Goal: Transaction & Acquisition: Purchase product/service

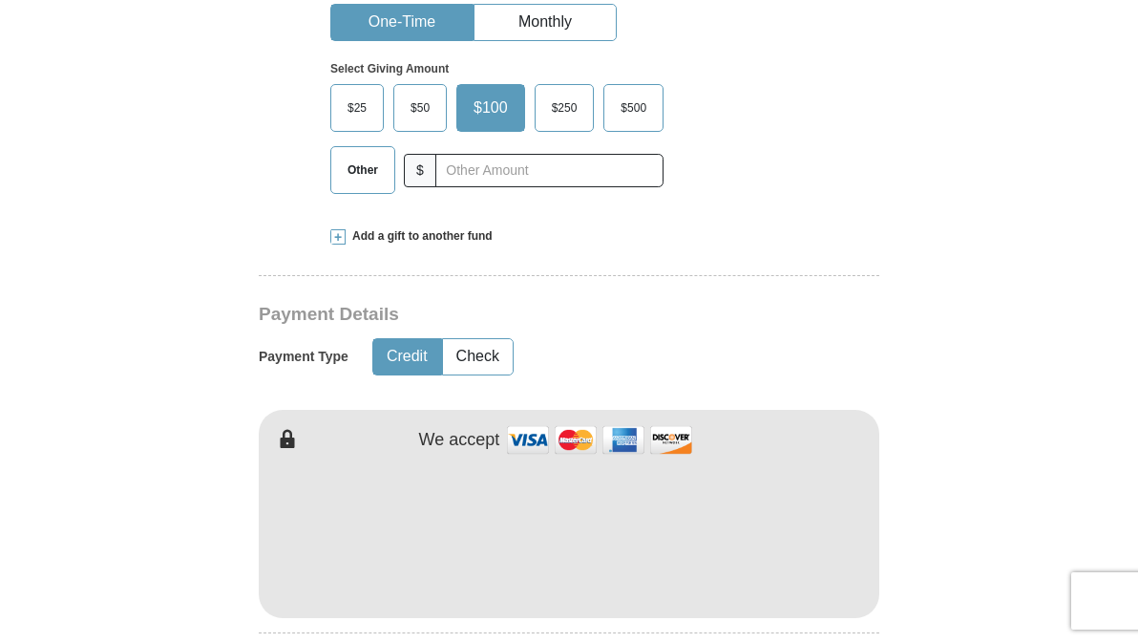
scroll to position [573, 0]
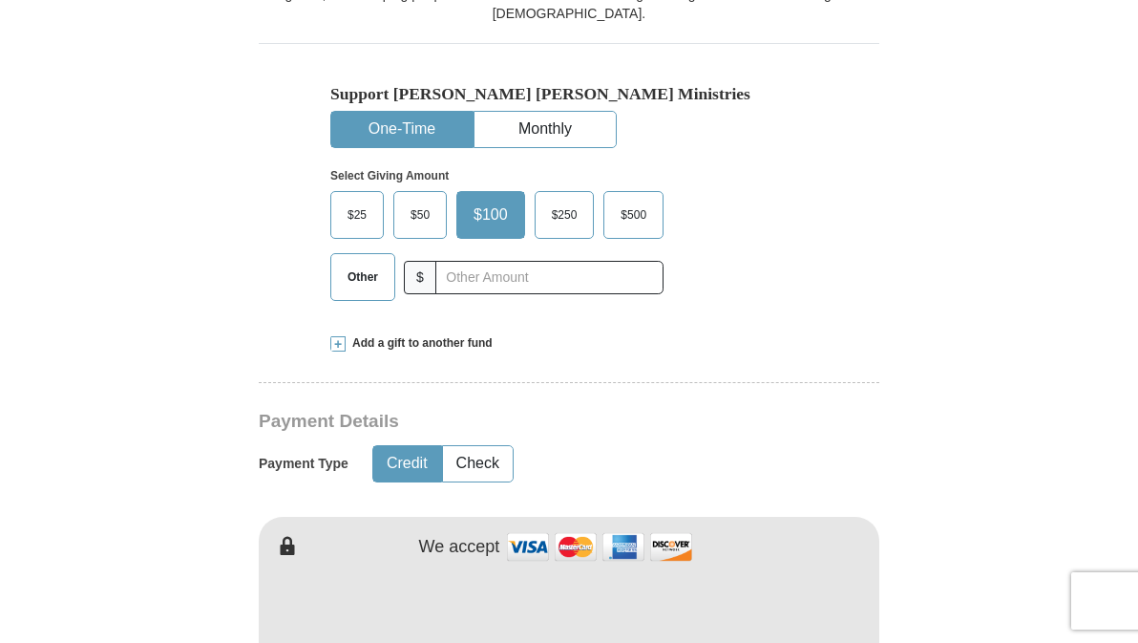
click at [367, 278] on span "Other" at bounding box center [363, 277] width 50 height 29
click at [0, 0] on input "Other" at bounding box center [0, 0] width 0 height 0
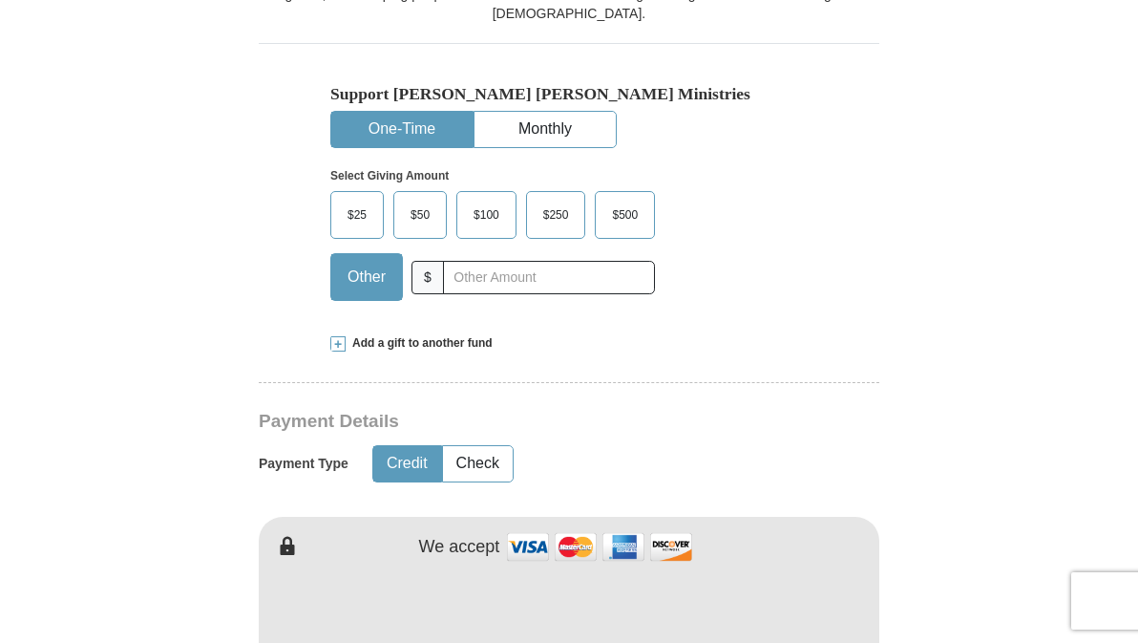
click at [340, 341] on span at bounding box center [337, 343] width 15 height 15
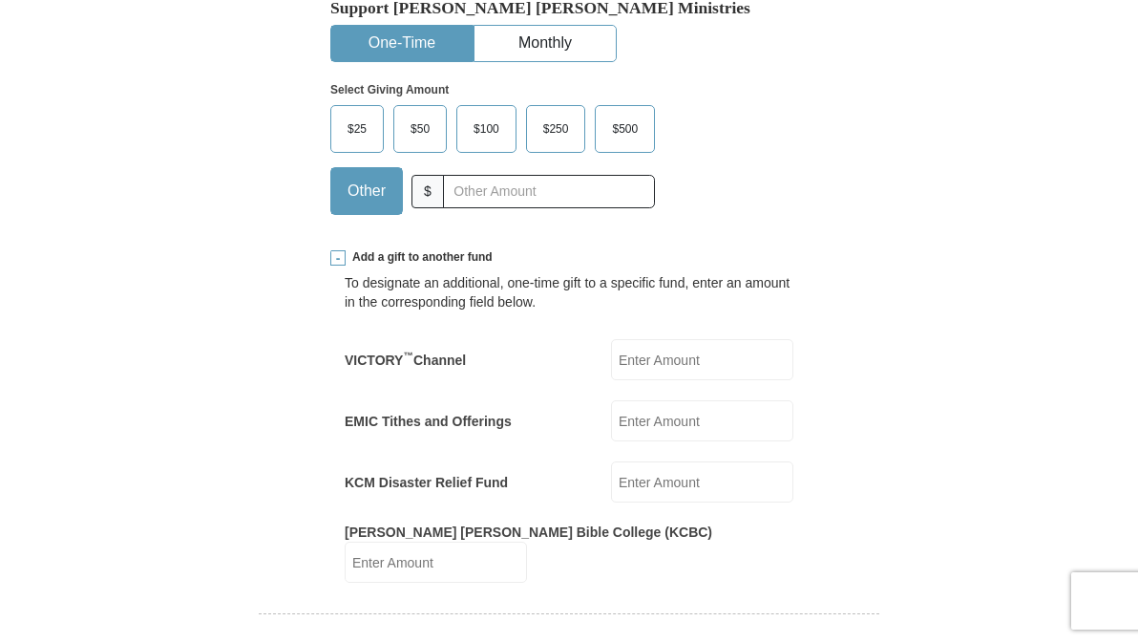
scroll to position [764, 0]
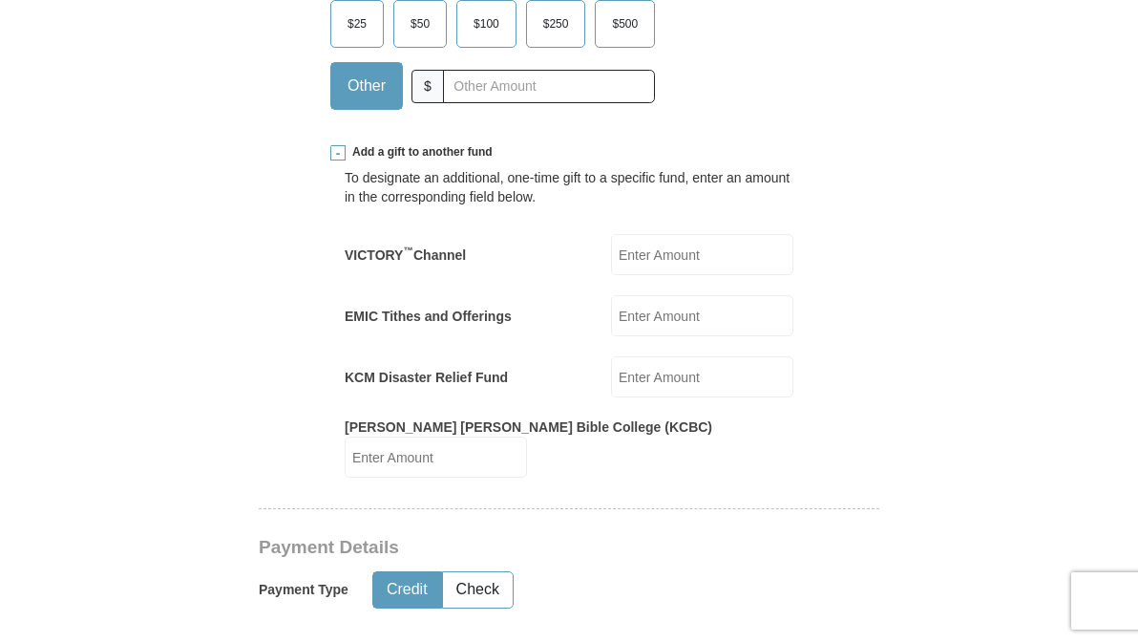
click at [527, 440] on input "[PERSON_NAME] [PERSON_NAME] Bible College (KCBC)" at bounding box center [436, 456] width 182 height 41
type input "25.00"
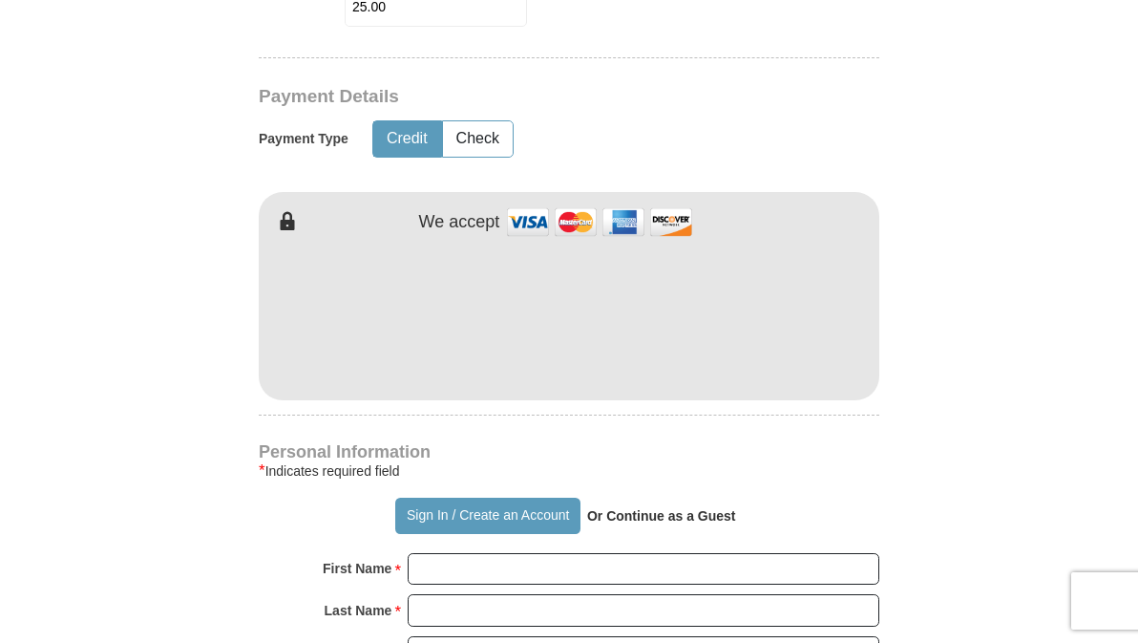
scroll to position [1241, 0]
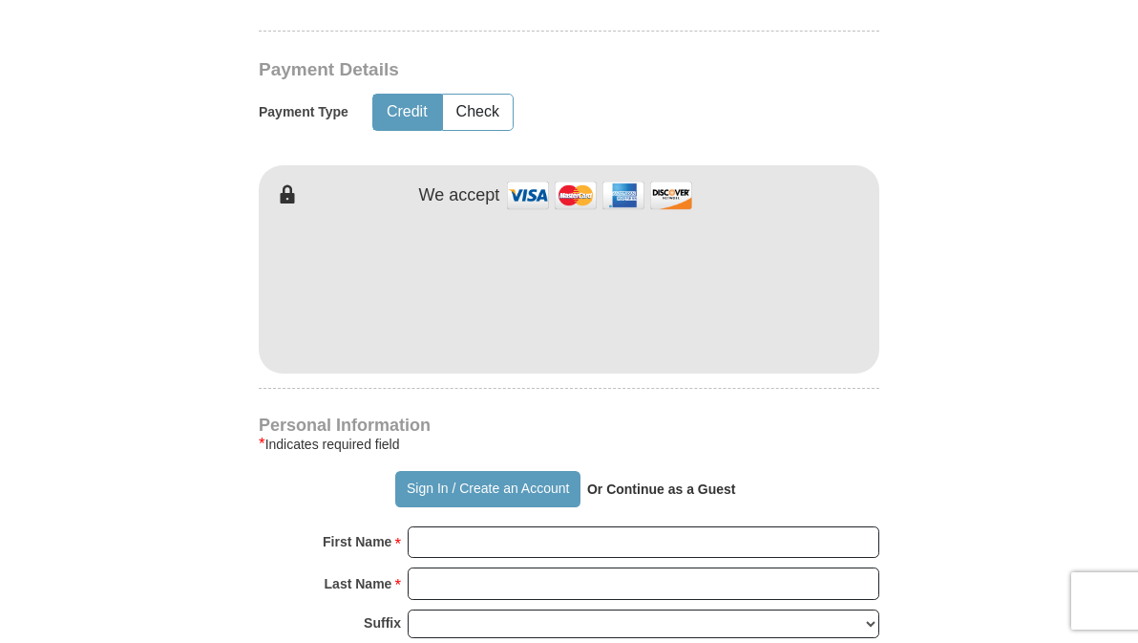
click at [468, 374] on div "Kenneth Copeland Ministries Giving Together, we're helping people all over the …" at bounding box center [569, 370] width 621 height 2364
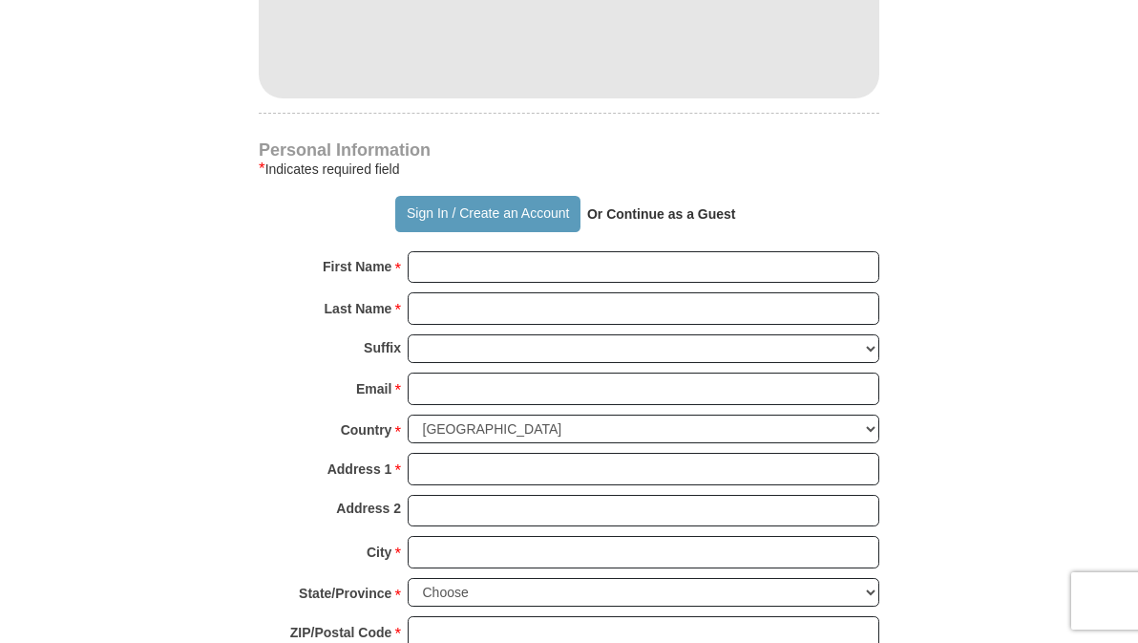
scroll to position [1528, 0]
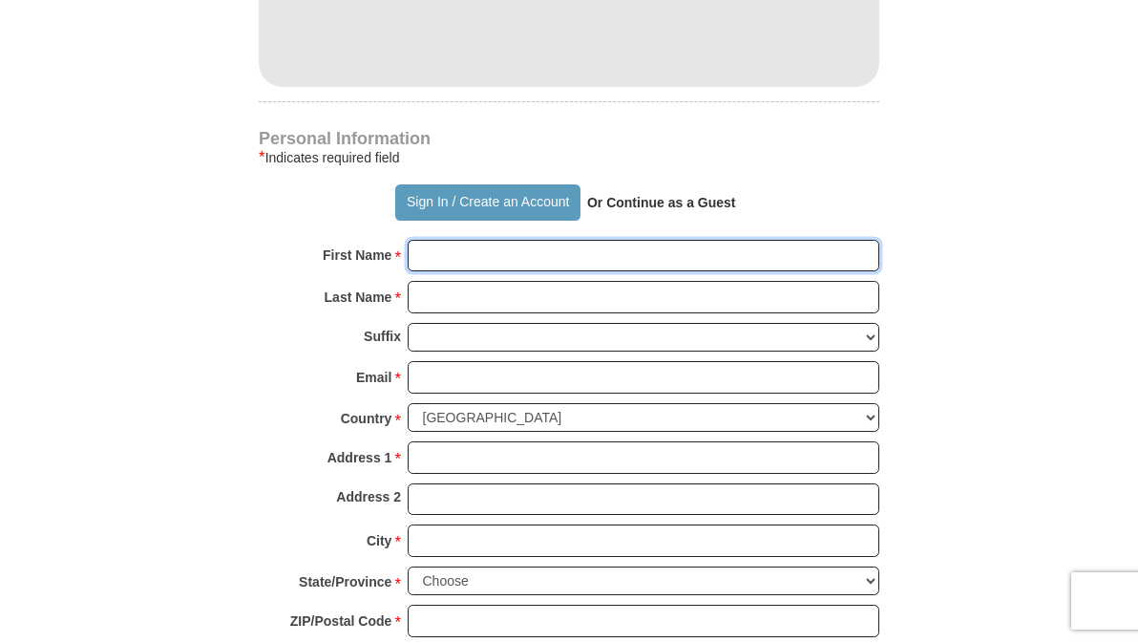
click at [446, 240] on input "First Name *" at bounding box center [644, 256] width 472 height 32
type input "alvinia"
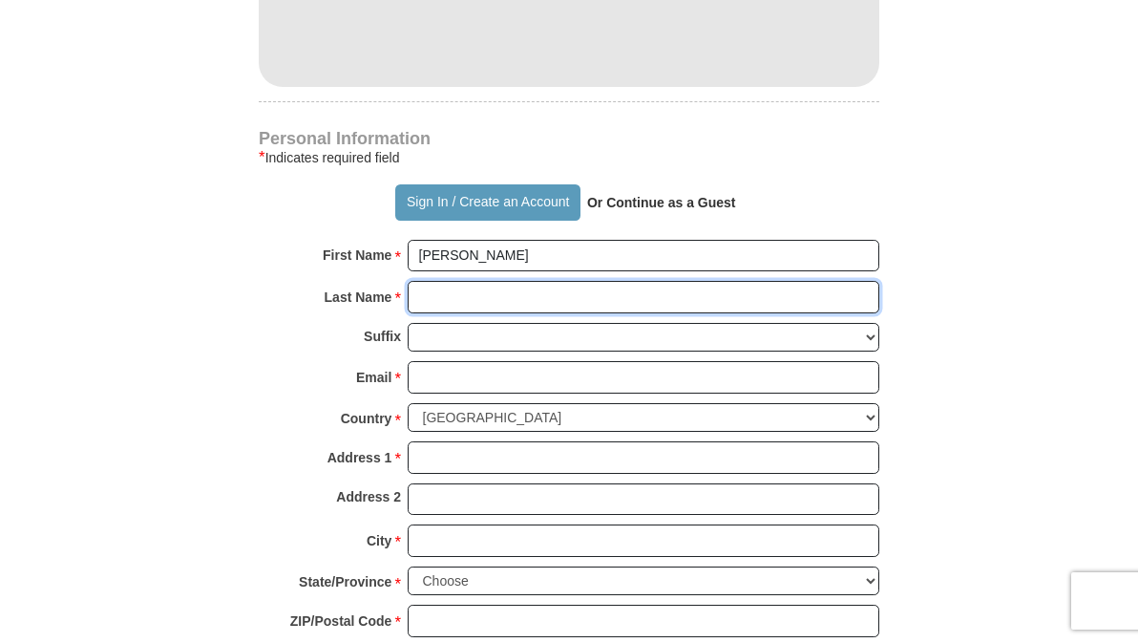
type input "wright"
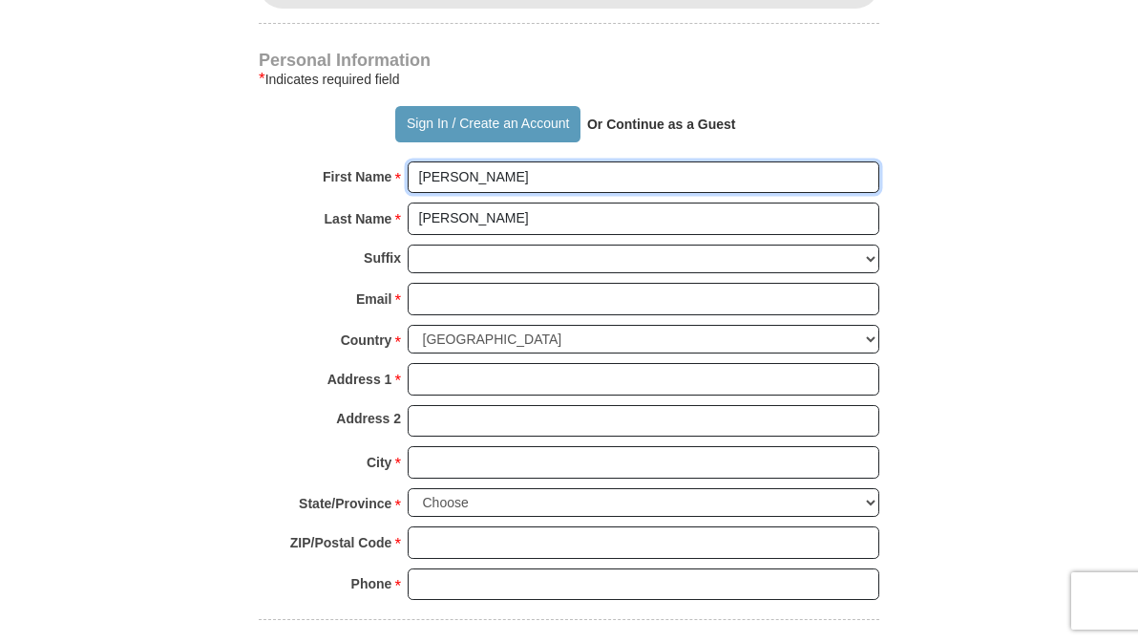
scroll to position [1623, 0]
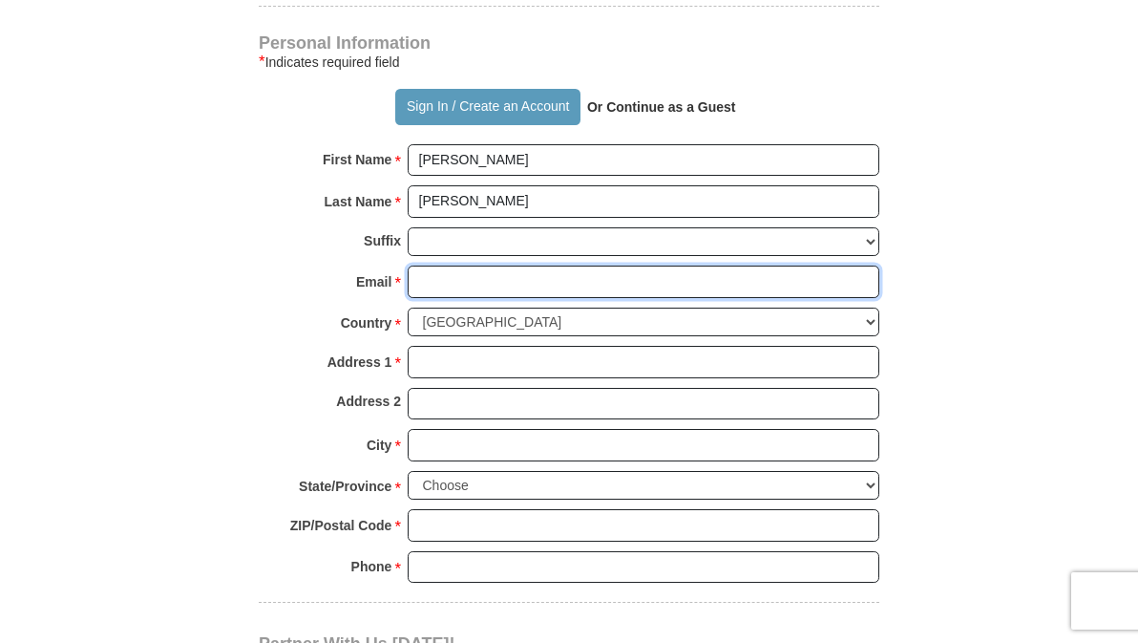
click at [456, 265] on input "Email *" at bounding box center [644, 281] width 472 height 32
type input "alviniaw88@gmail.com"
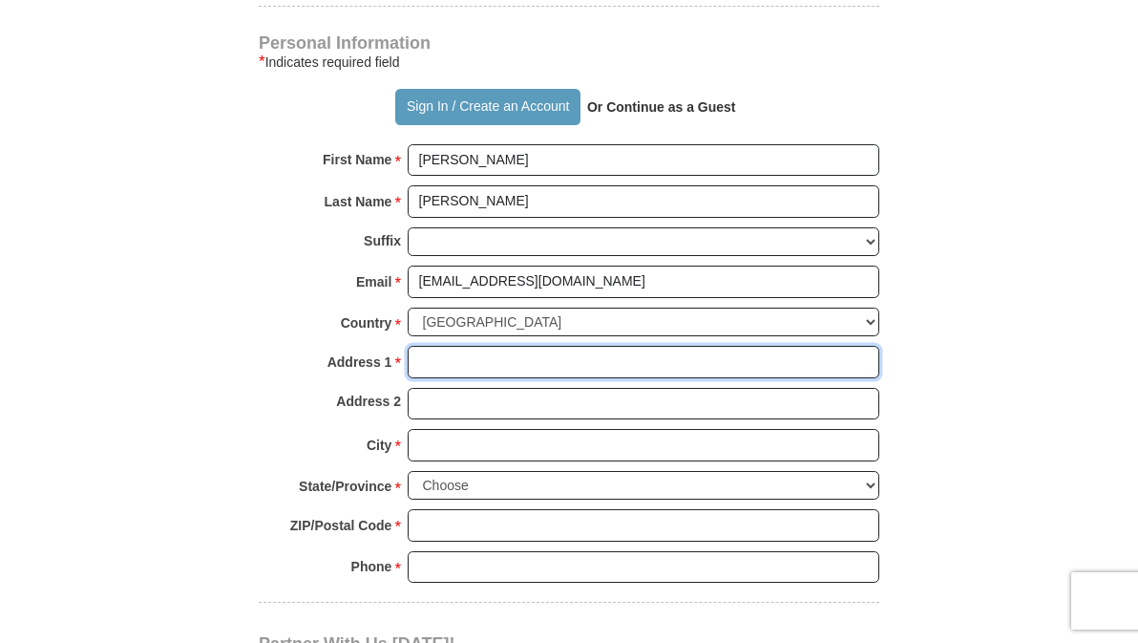
type input "8343 Wades Way"
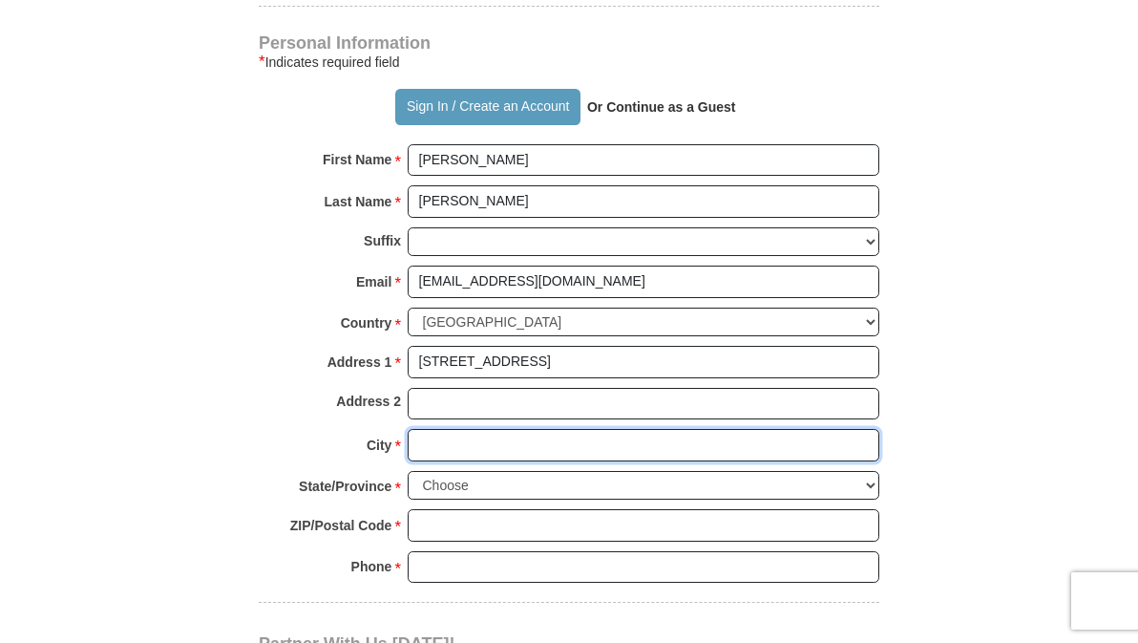
type input "Jessup"
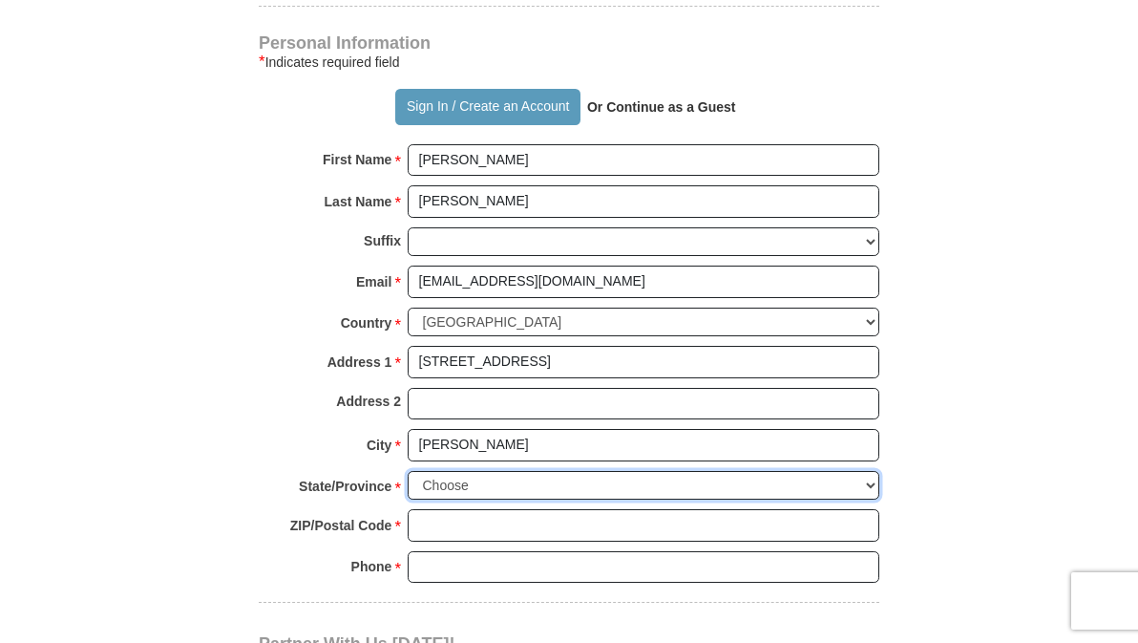
select select "MD"
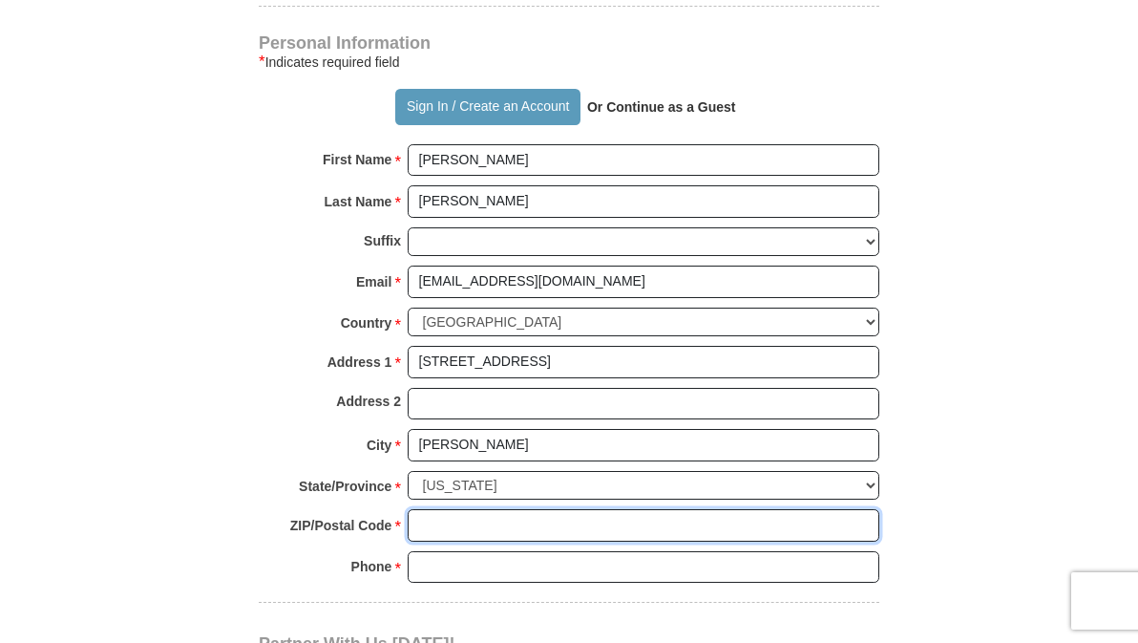
type input "20794"
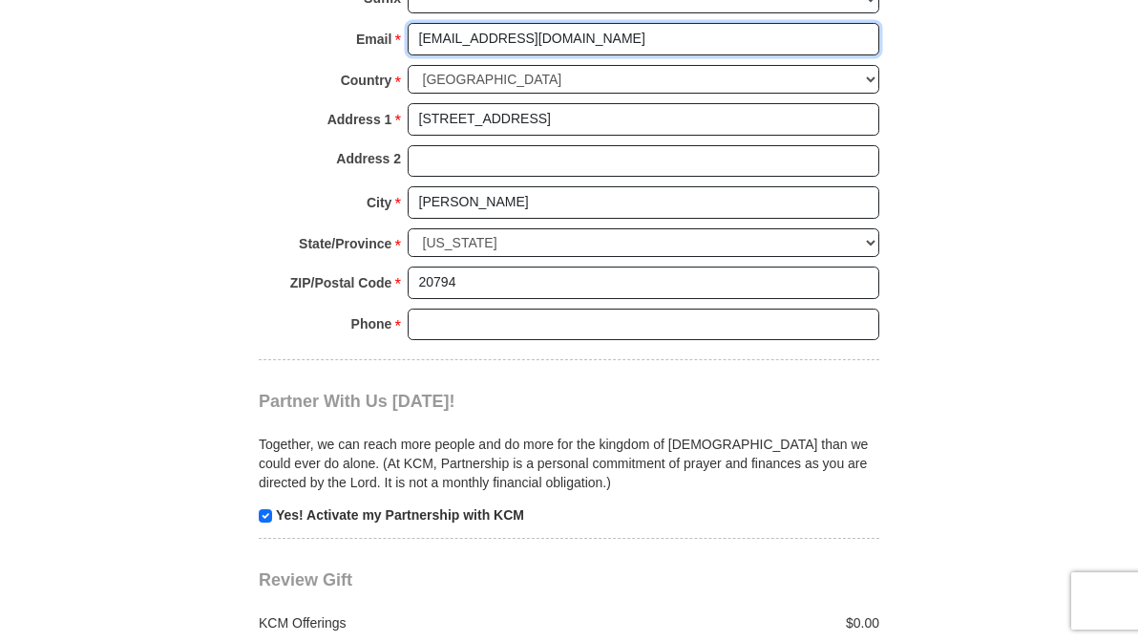
scroll to position [1910, 0]
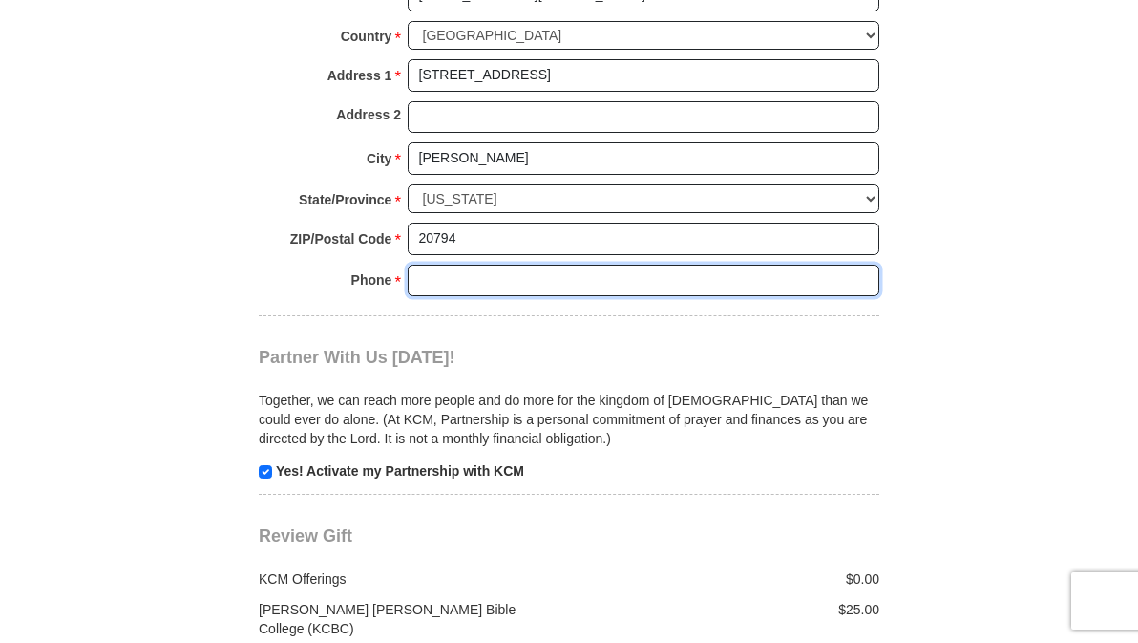
click at [443, 265] on input "Phone * *" at bounding box center [644, 281] width 472 height 32
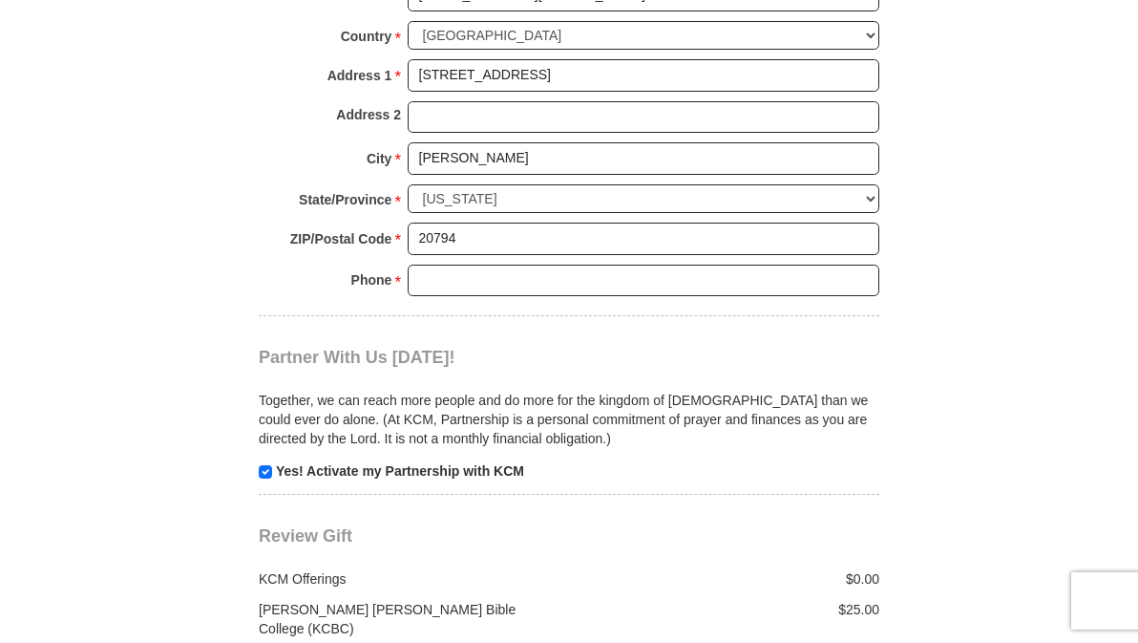
click at [453, 269] on div "Phone * * Please enter Phone Number Please enter Phone" at bounding box center [569, 286] width 621 height 42
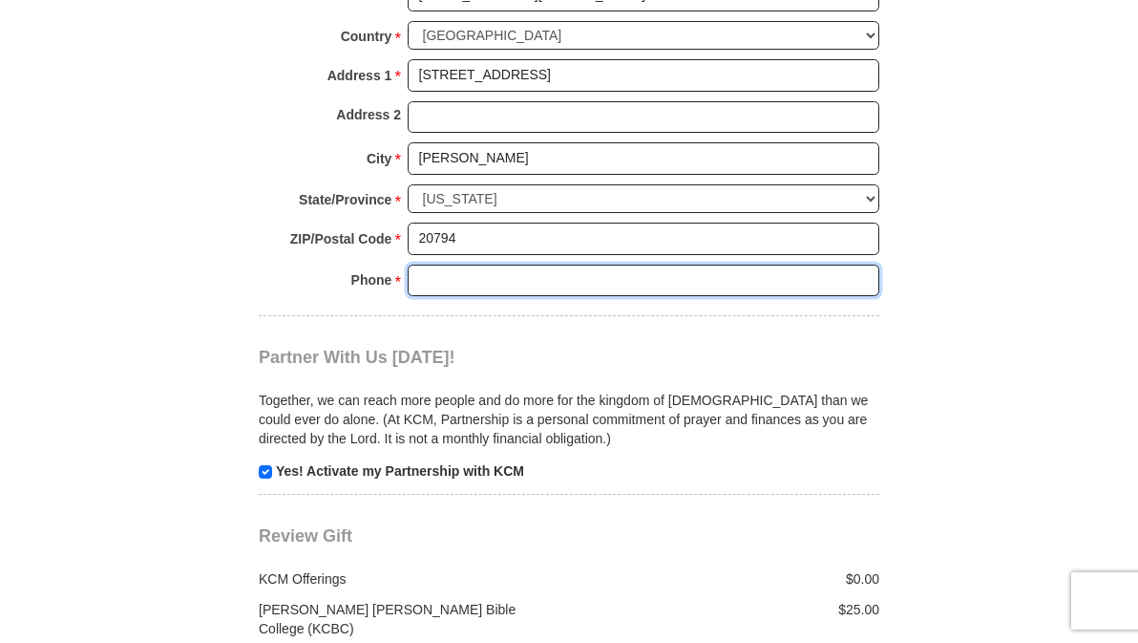
click at [445, 265] on input "Phone * *" at bounding box center [644, 281] width 472 height 32
type input "301 653-2349"
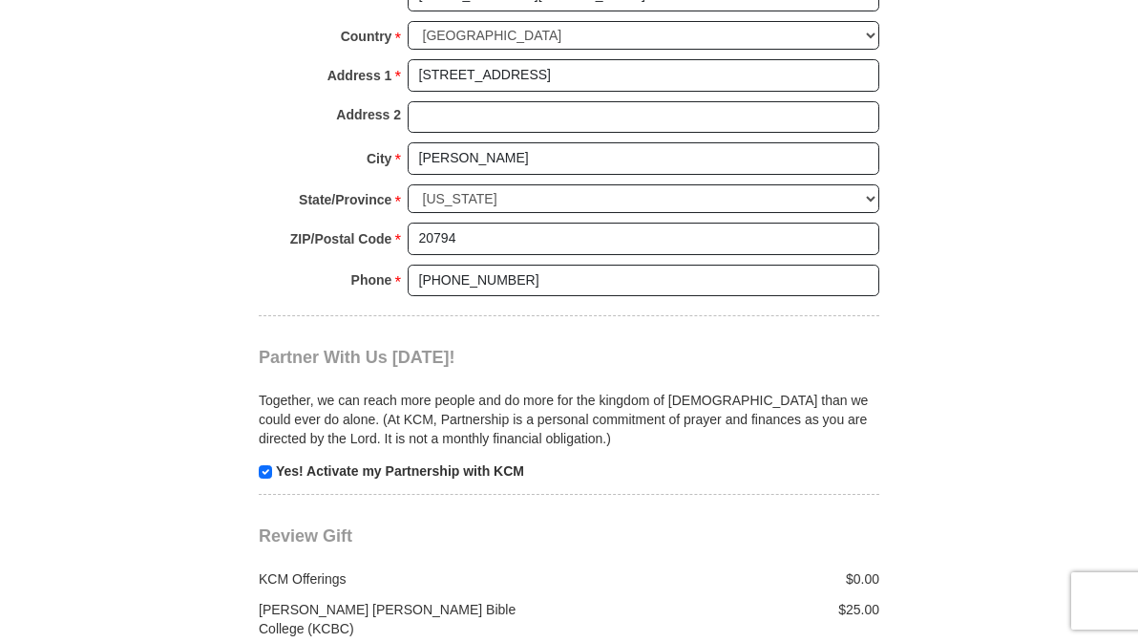
click at [469, 267] on div "Phone * * 301 653-2349 Please enter Phone Number Please enter Phone" at bounding box center [569, 286] width 621 height 42
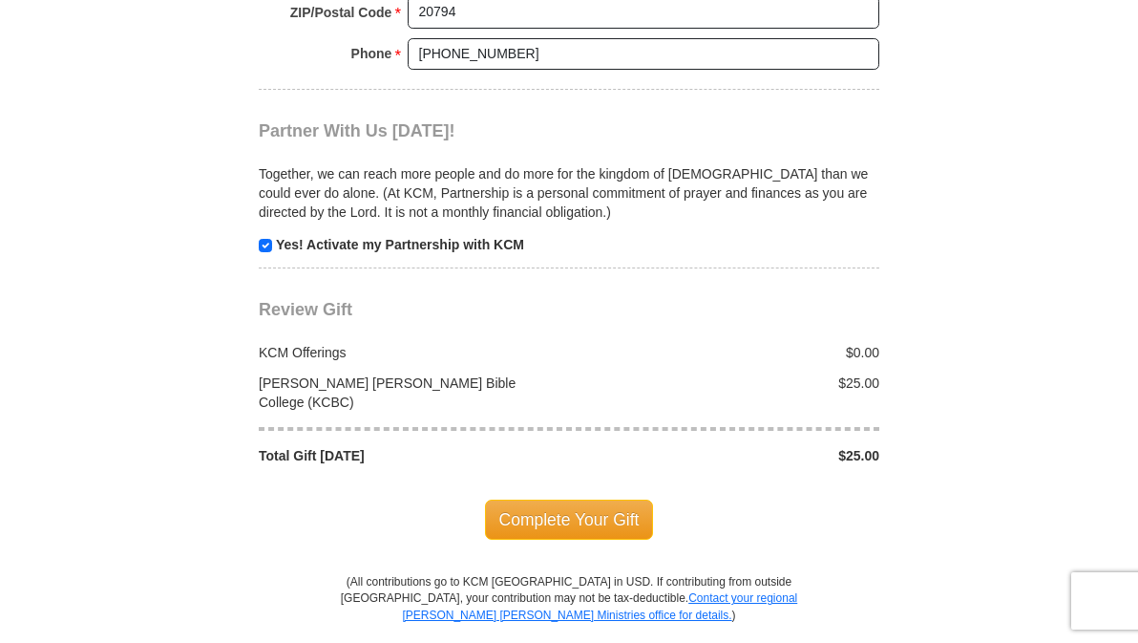
scroll to position [2196, 0]
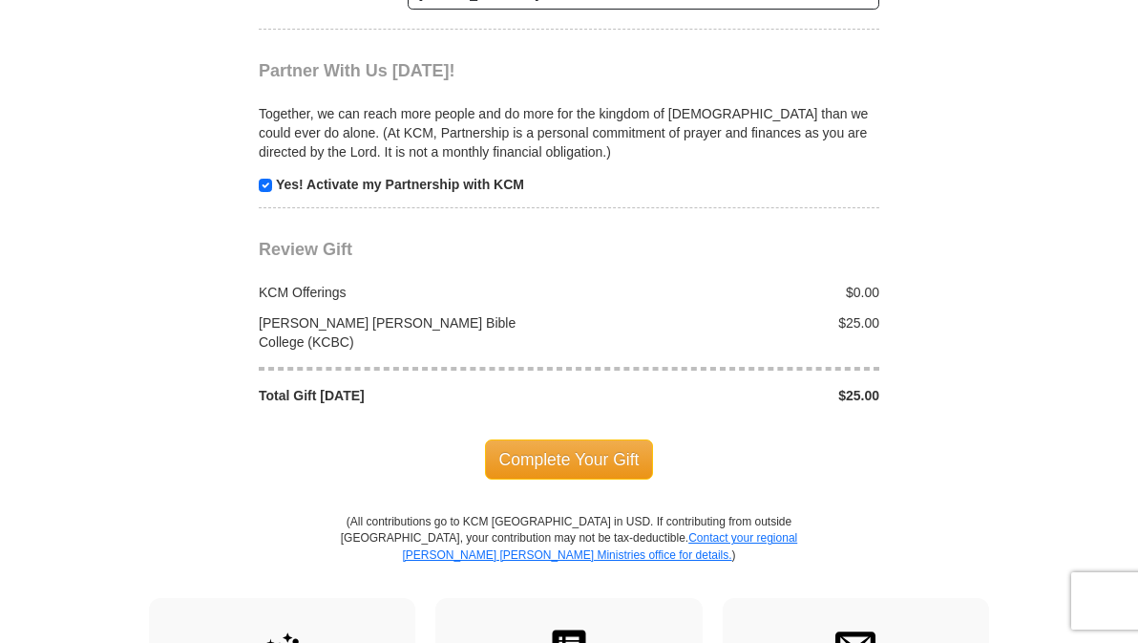
click at [556, 439] on span "Complete Your Gift" at bounding box center [569, 459] width 169 height 40
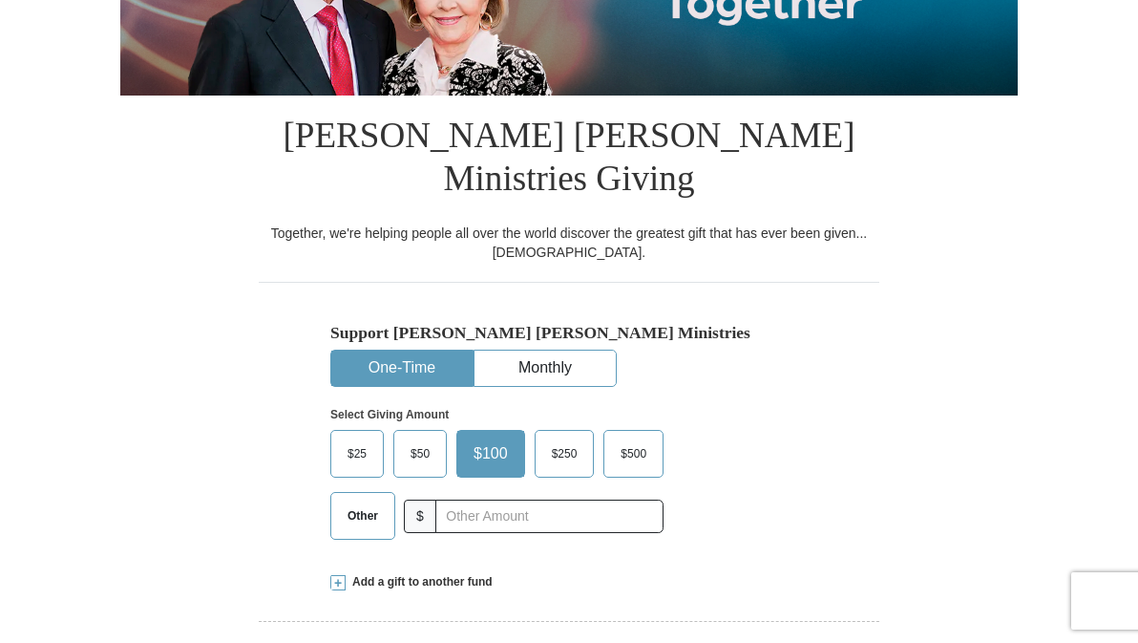
scroll to position [286, 0]
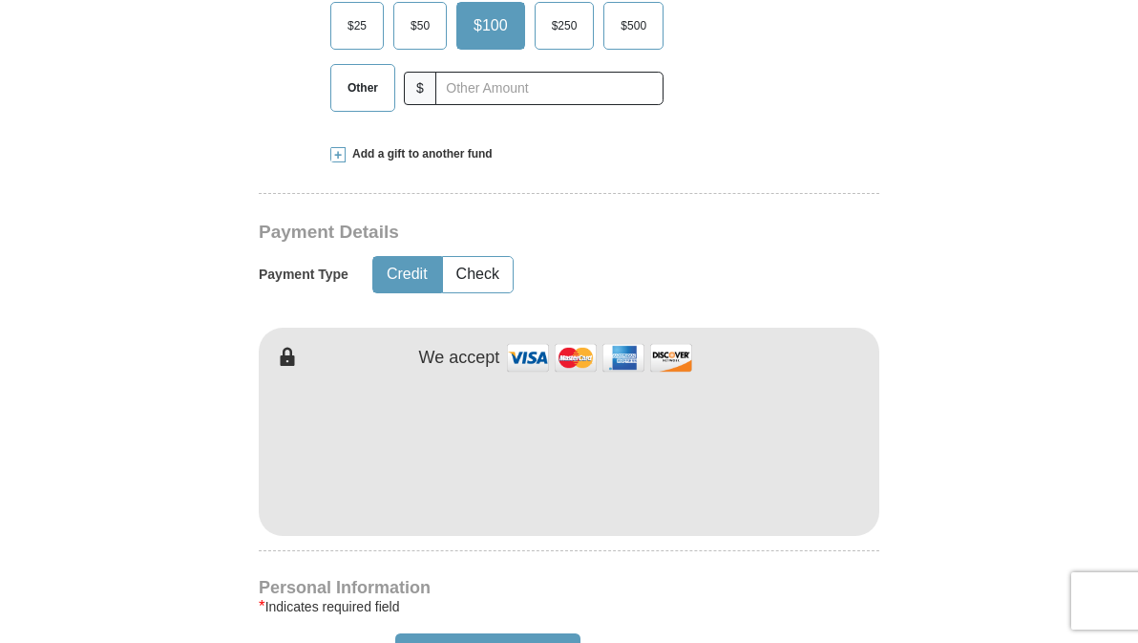
scroll to position [668, 0]
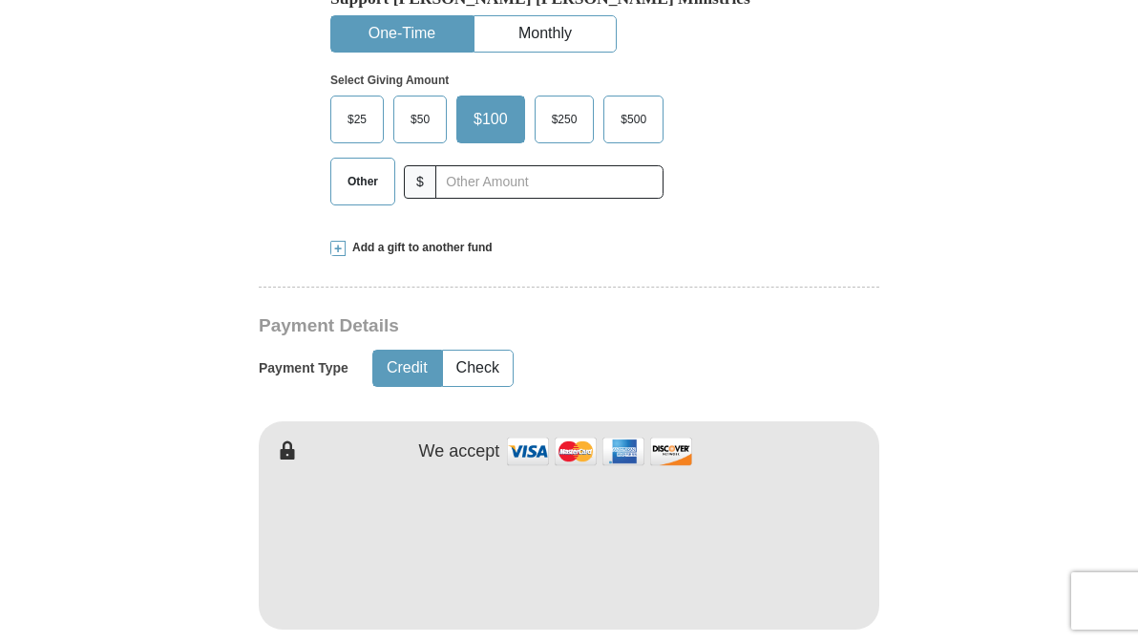
click at [338, 247] on span at bounding box center [337, 248] width 15 height 15
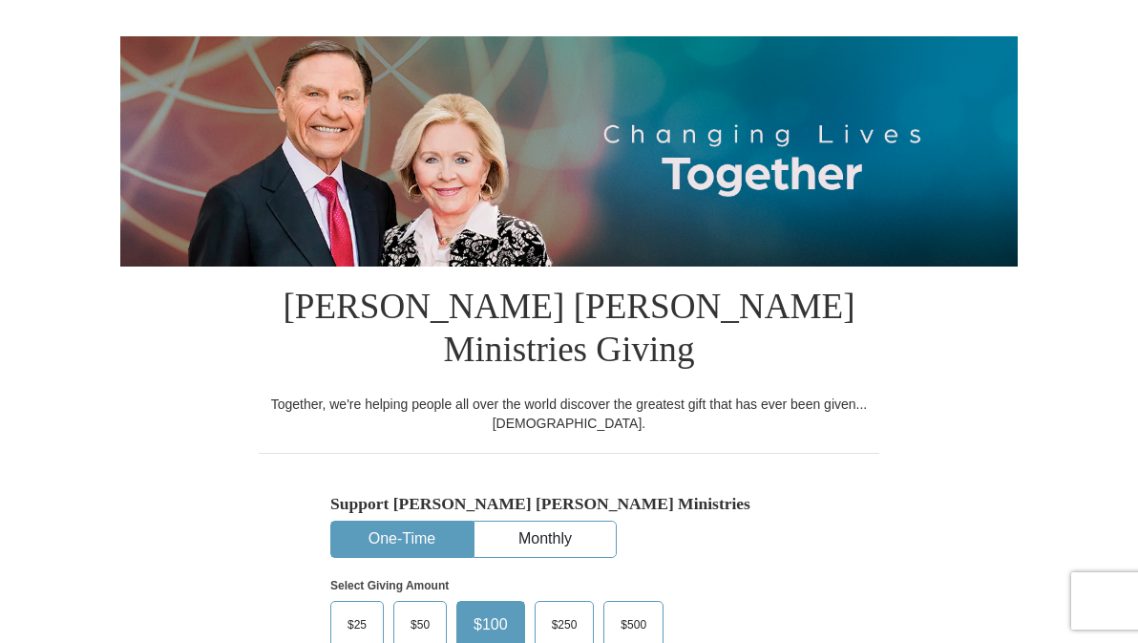
scroll to position [0, 0]
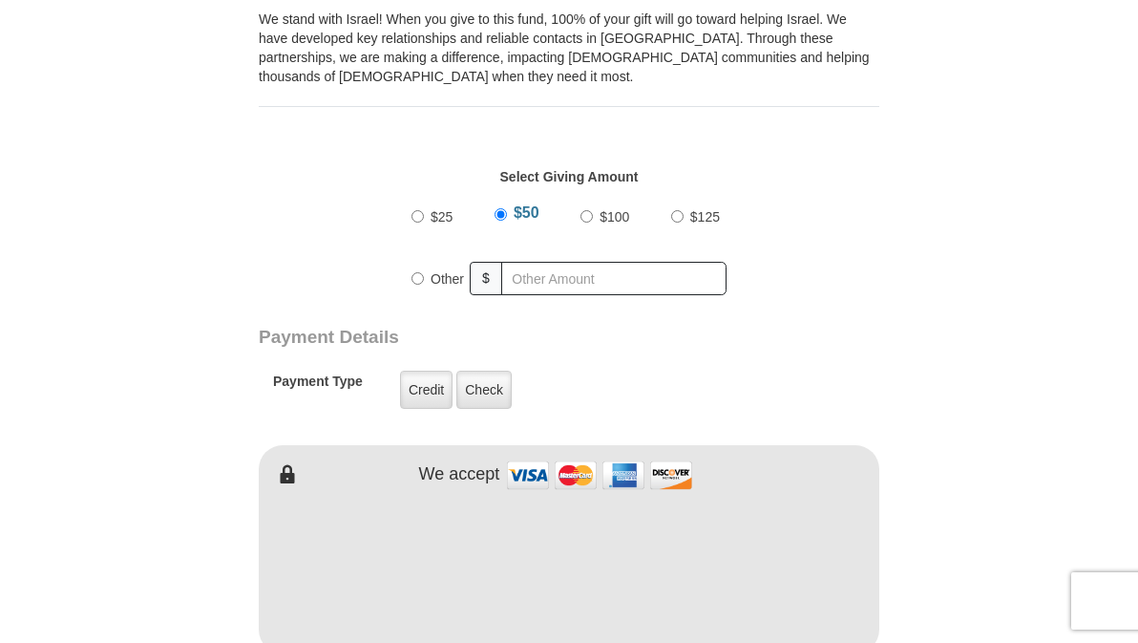
click at [424, 233] on label "$25" at bounding box center [441, 217] width 35 height 32
click at [424, 222] on input "$25" at bounding box center [418, 216] width 12 height 12
radio input "true"
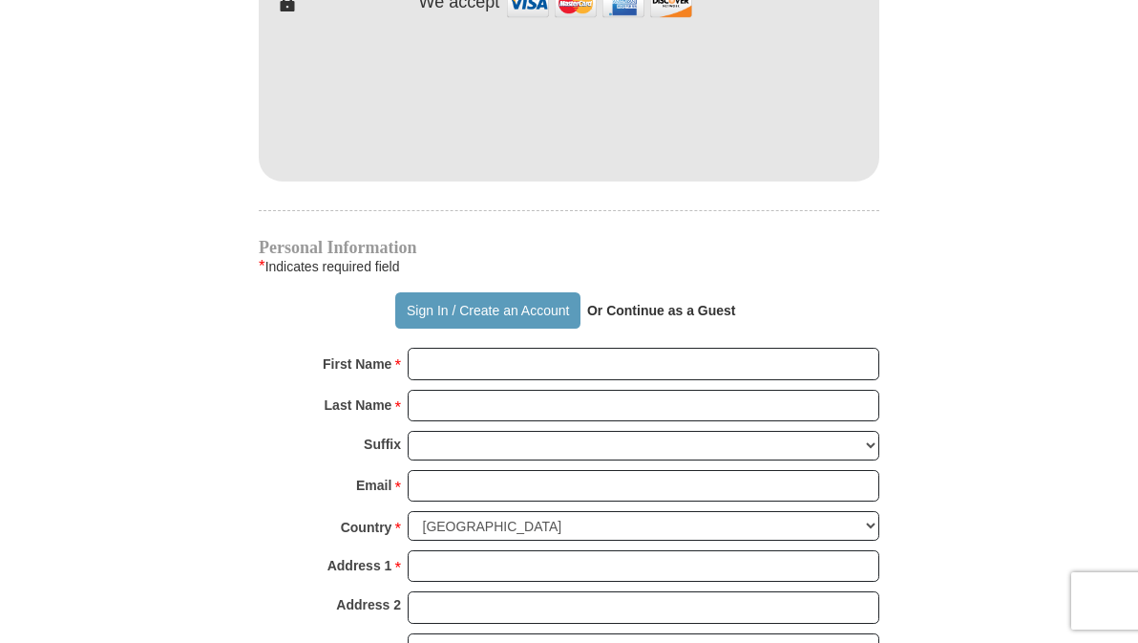
scroll to position [1050, 0]
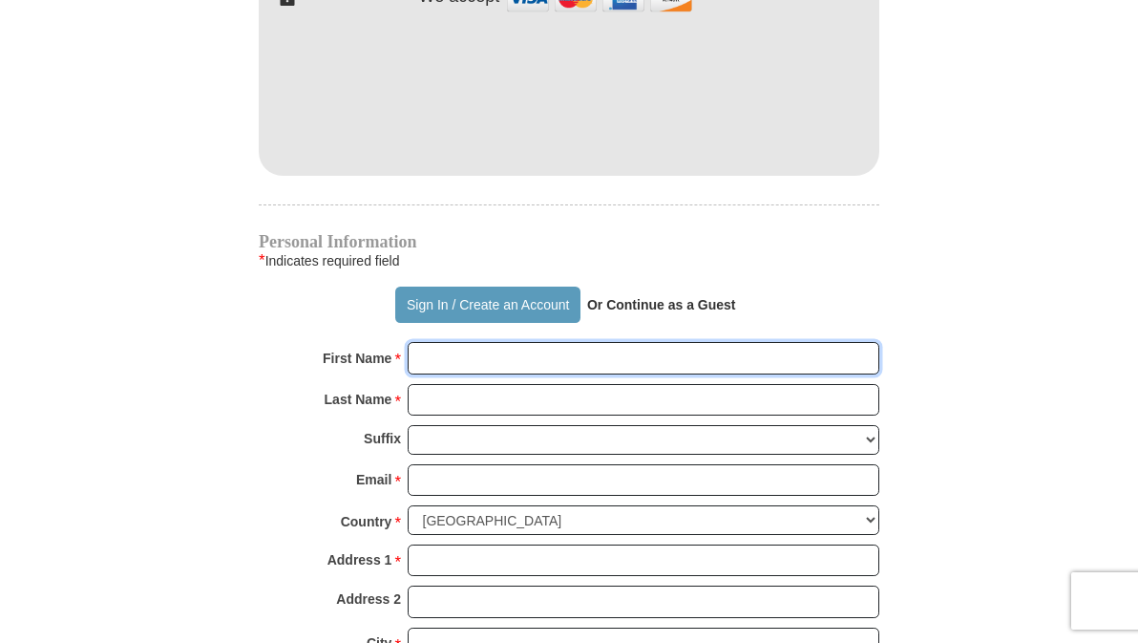
click at [477, 374] on input "First Name *" at bounding box center [644, 358] width 472 height 32
type input "alvinia"
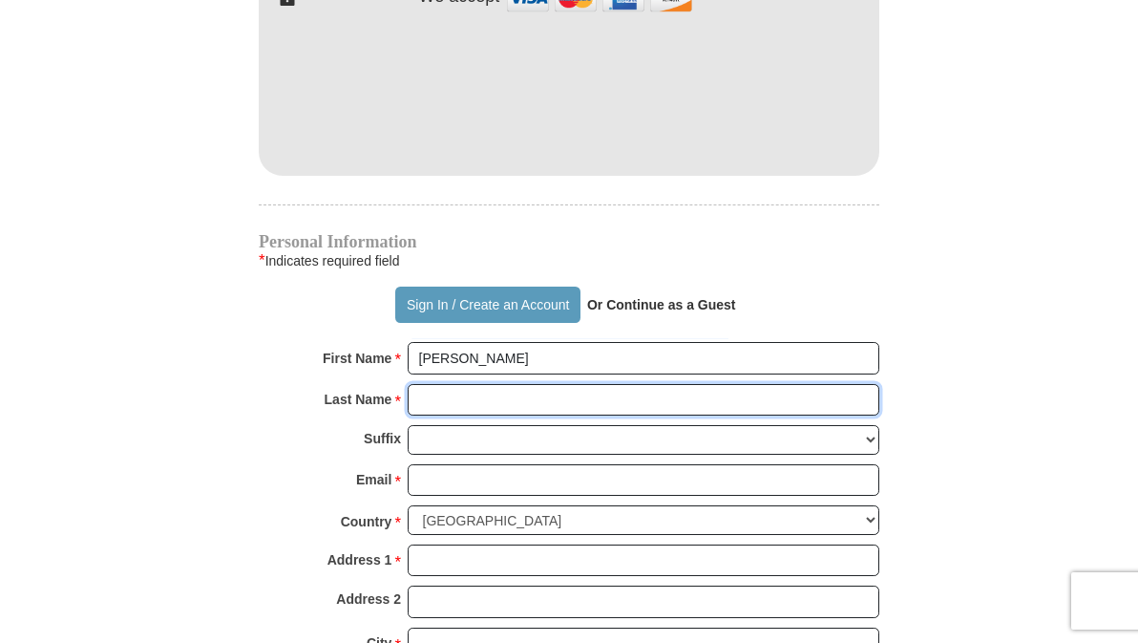
type input "wright"
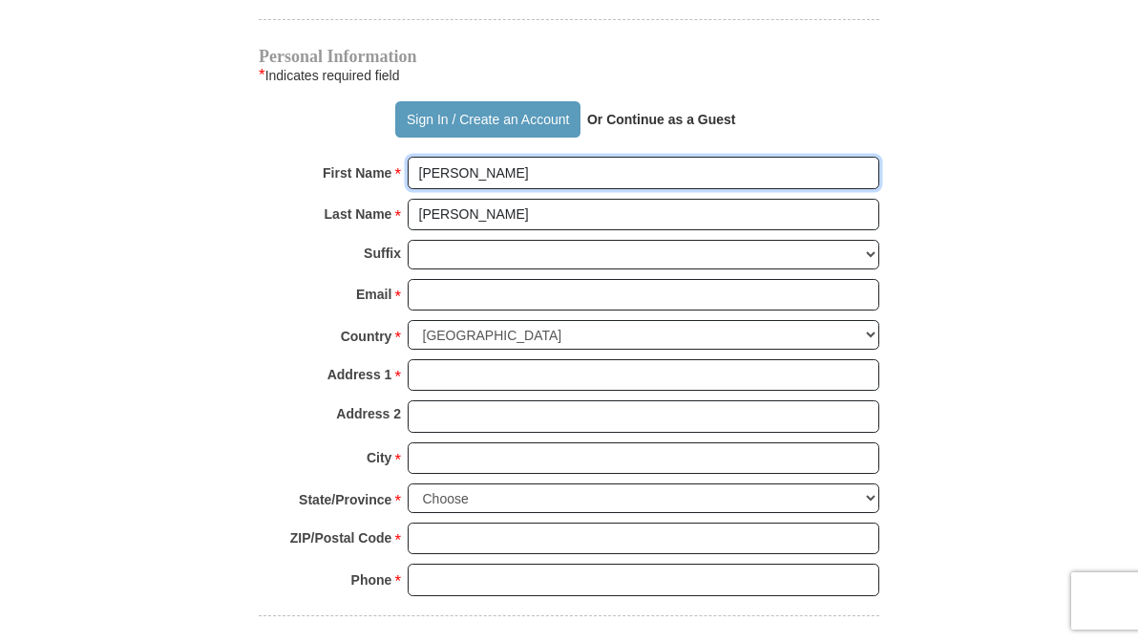
scroll to position [1241, 0]
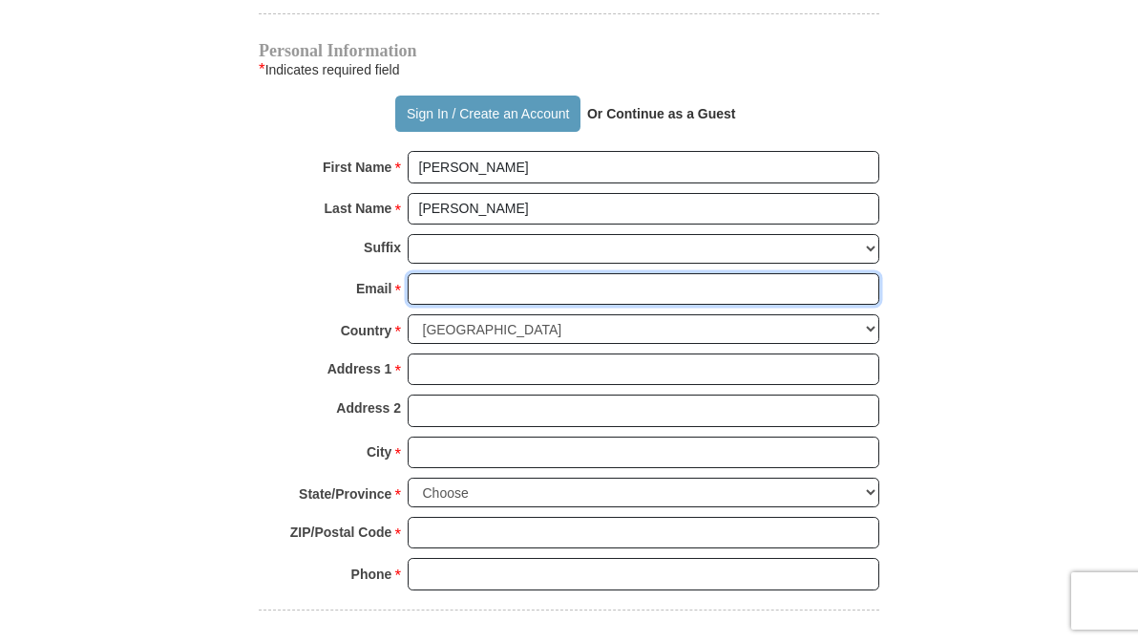
click at [438, 306] on input "Email *" at bounding box center [644, 289] width 472 height 32
type input "alviniaw88@gmail.com"
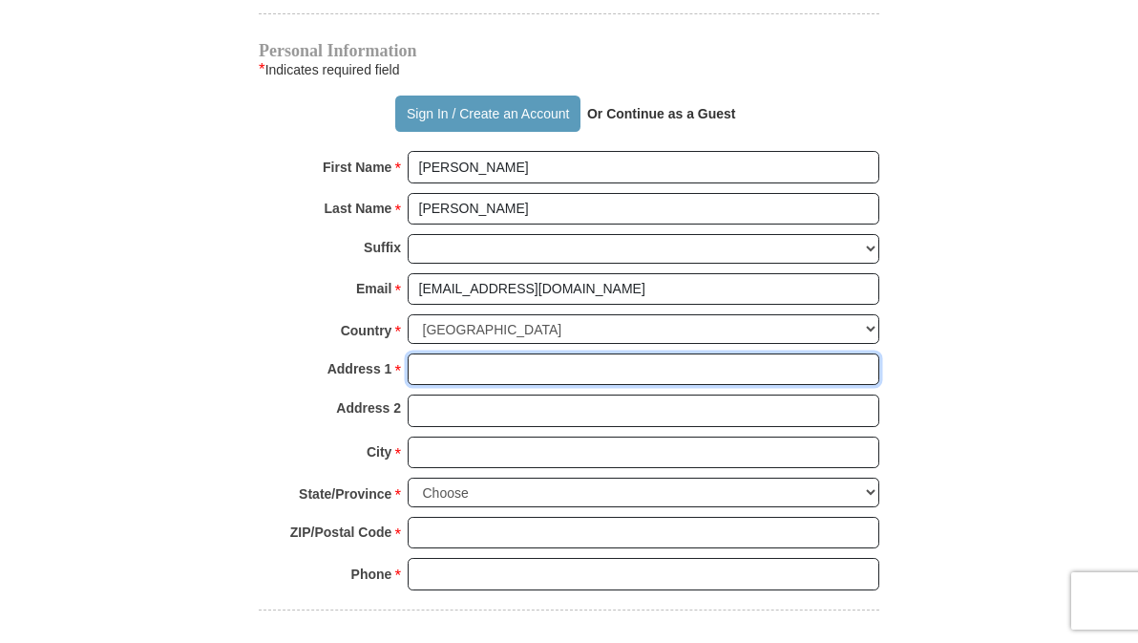
type input "8343 Wades Way"
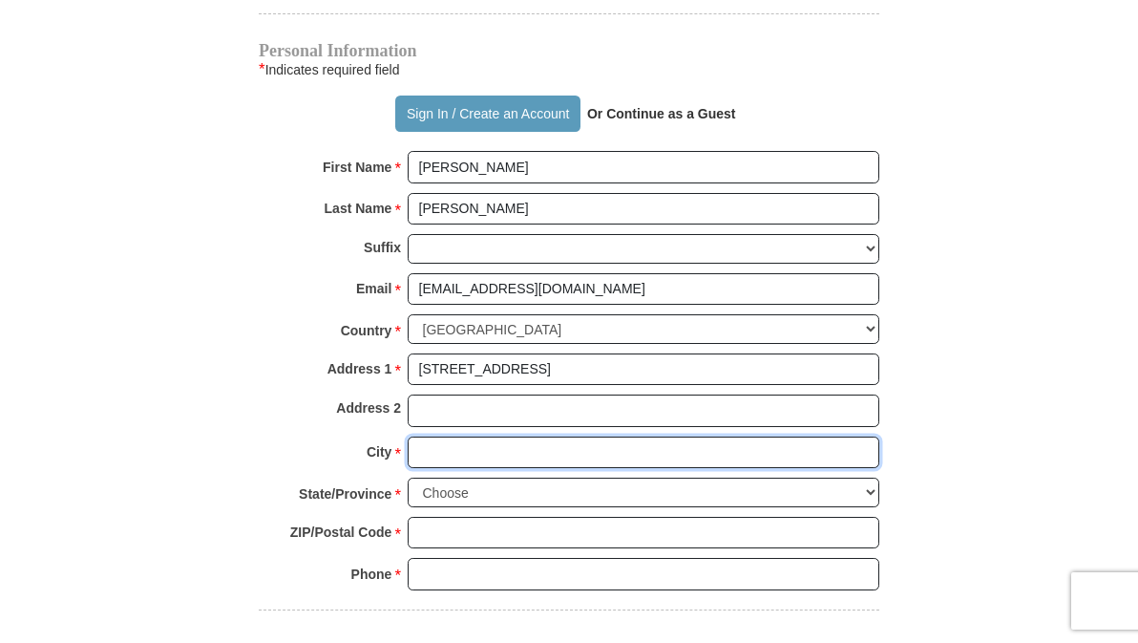
type input "Jessup"
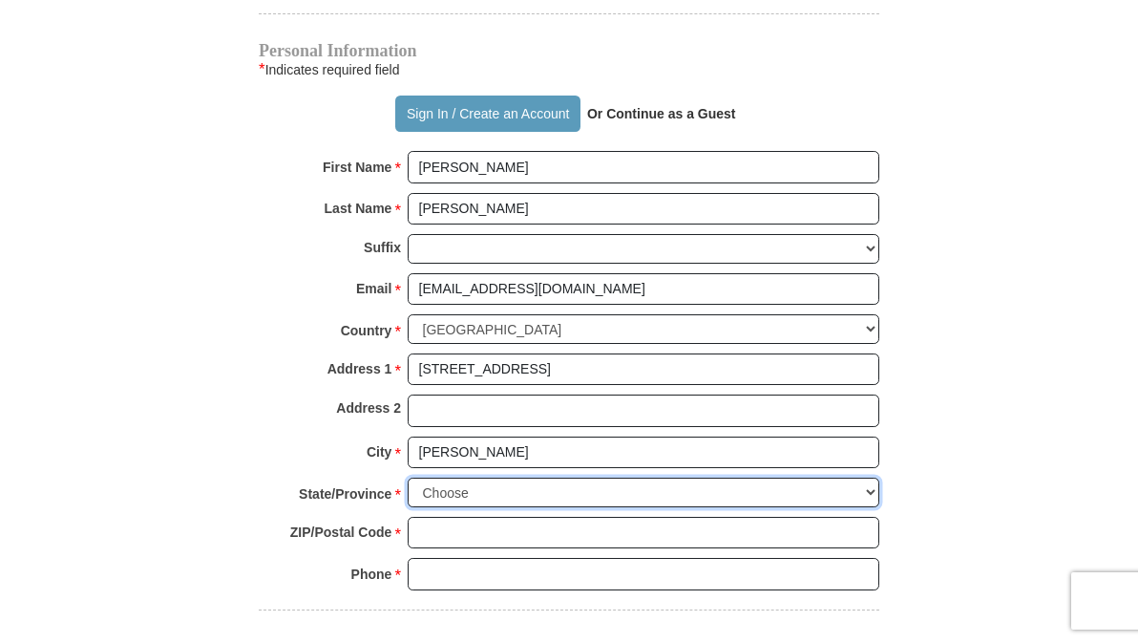
select select "MD"
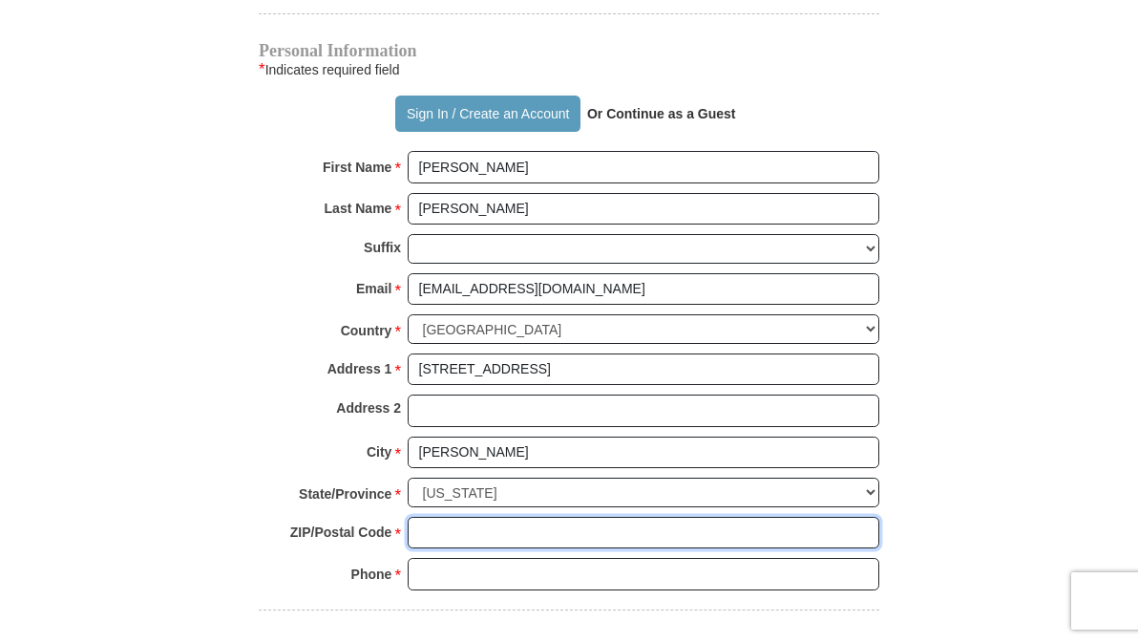
type input "20794"
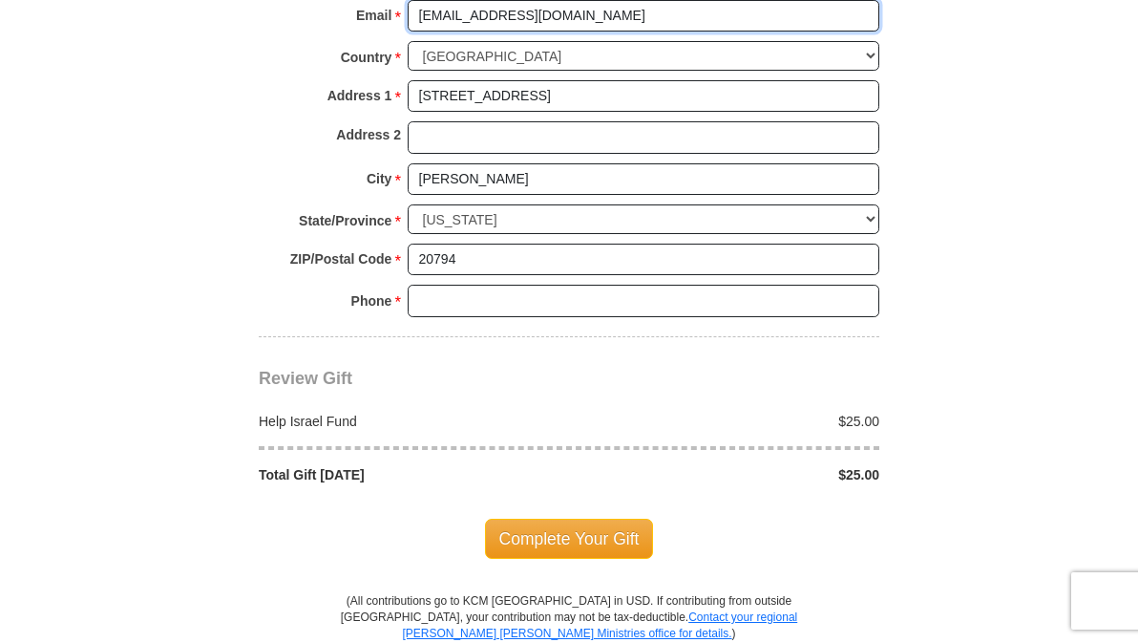
scroll to position [1528, 0]
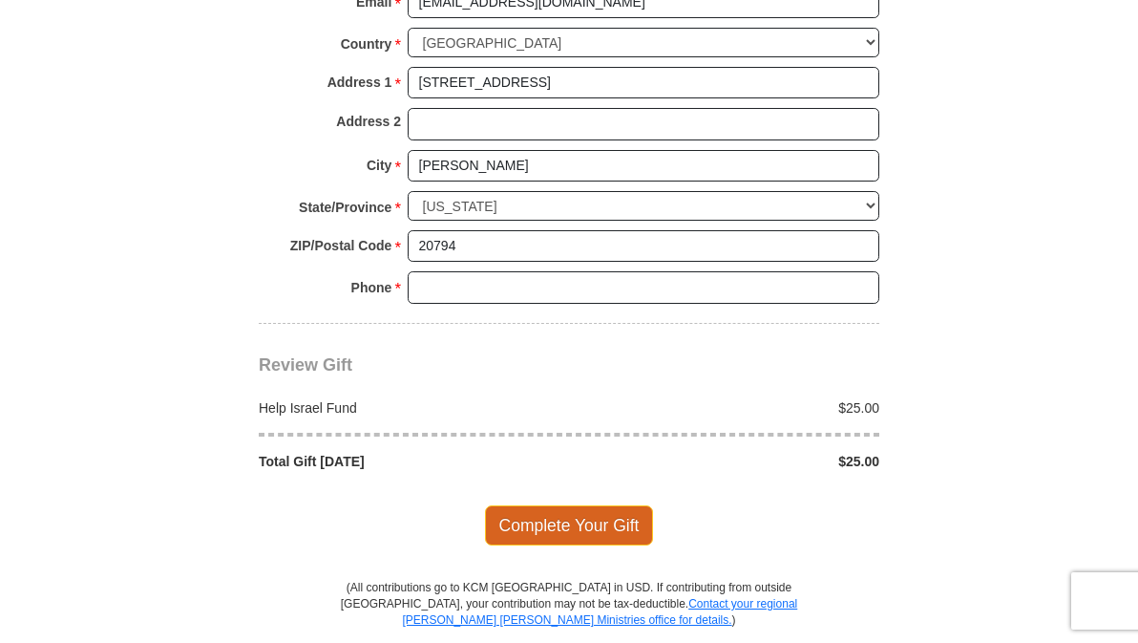
click at [564, 538] on span "Complete Your Gift" at bounding box center [569, 525] width 169 height 40
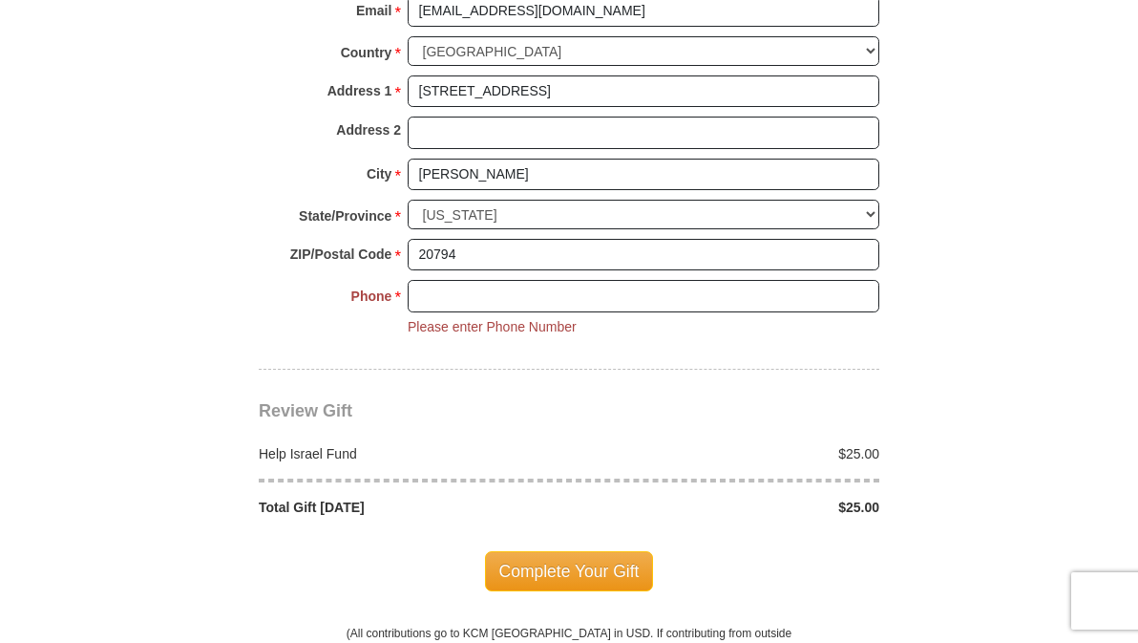
scroll to position [1515, 0]
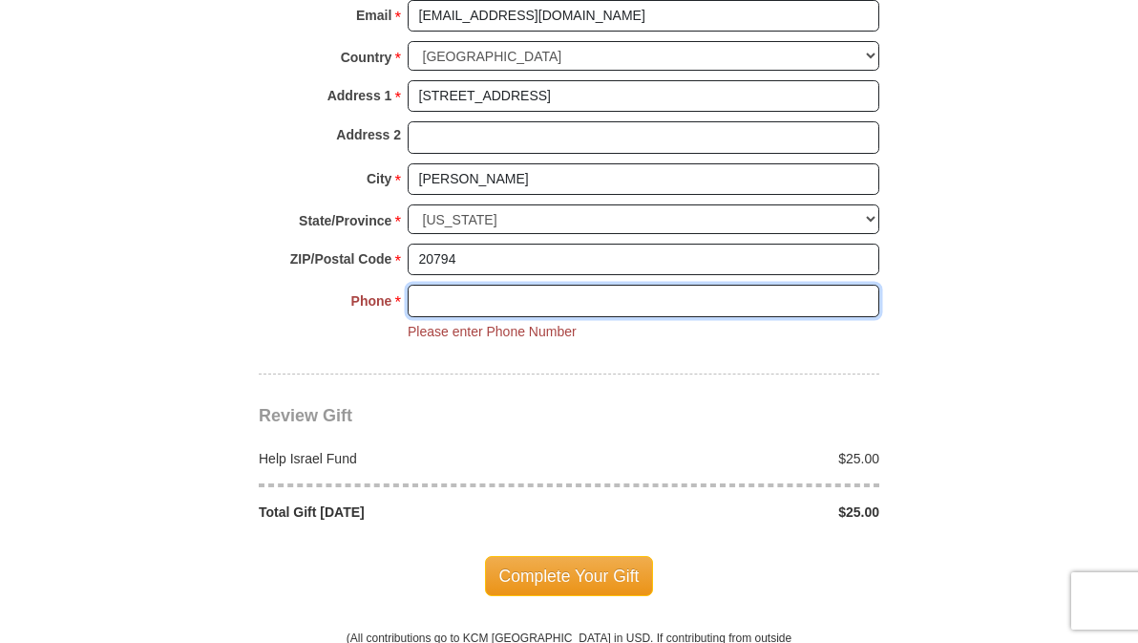
click at [477, 317] on input "Phone * *" at bounding box center [644, 301] width 472 height 32
type input "301653-2349"
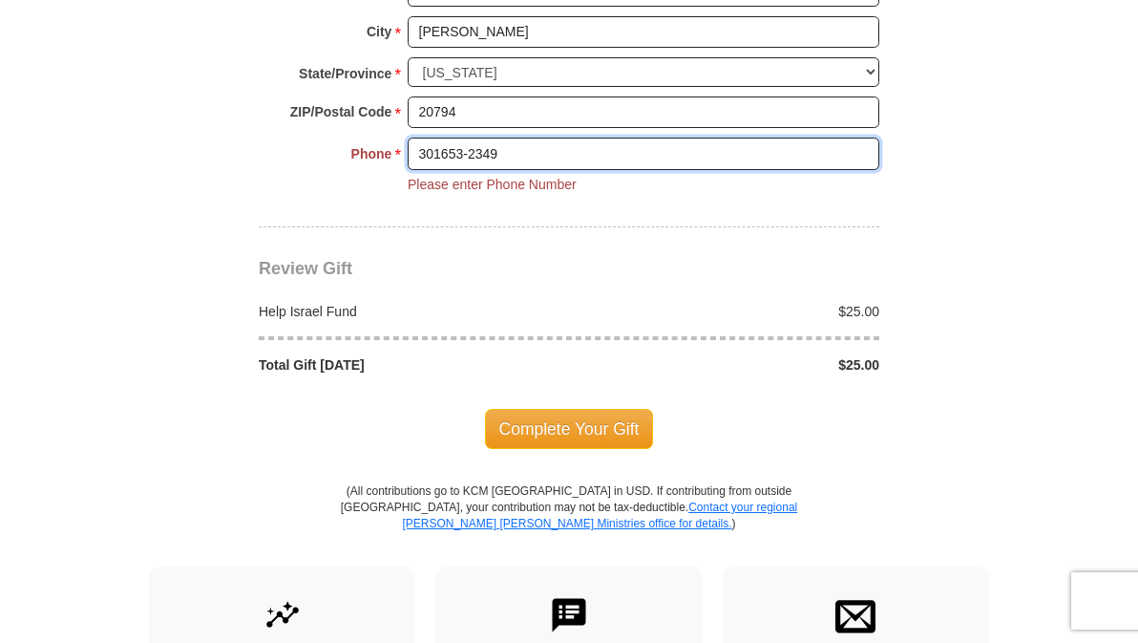
scroll to position [1706, 0]
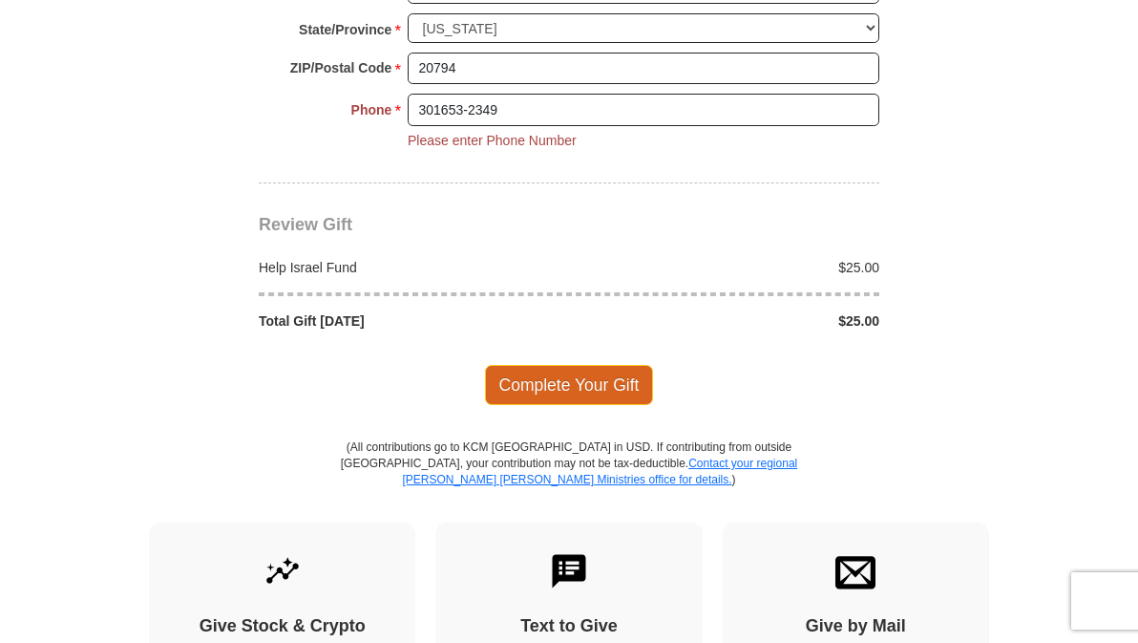
click at [597, 398] on span "Complete Your Gift" at bounding box center [569, 385] width 169 height 40
